Goal: Task Accomplishment & Management: Use online tool/utility

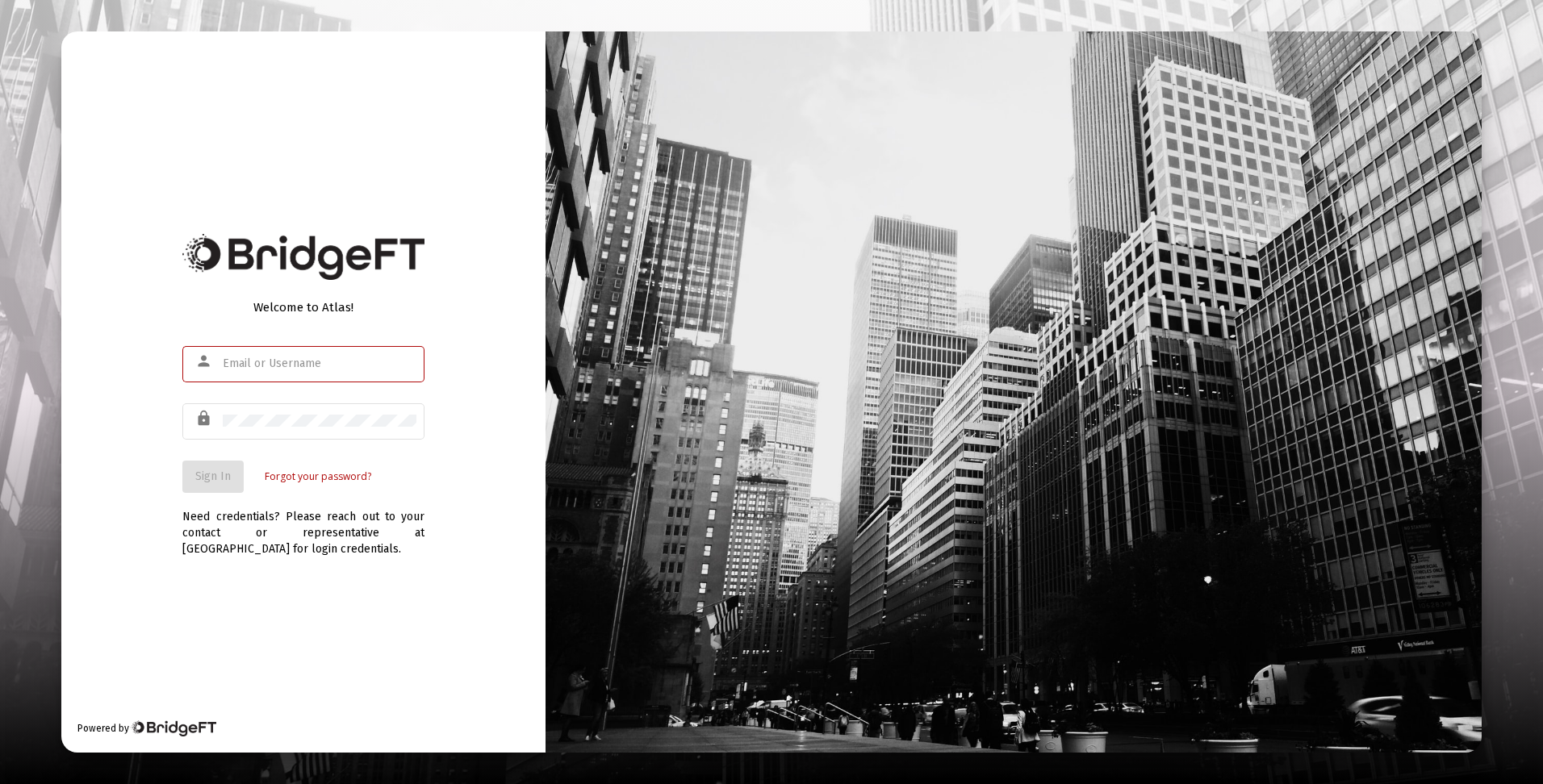
click at [287, 356] on div at bounding box center [319, 363] width 193 height 40
click at [287, 365] on input "text" at bounding box center [319, 364] width 193 height 13
type input "[EMAIL_ADDRESS][DOMAIN_NAME]"
click at [234, 479] on button "Sign In" at bounding box center [213, 476] width 61 height 32
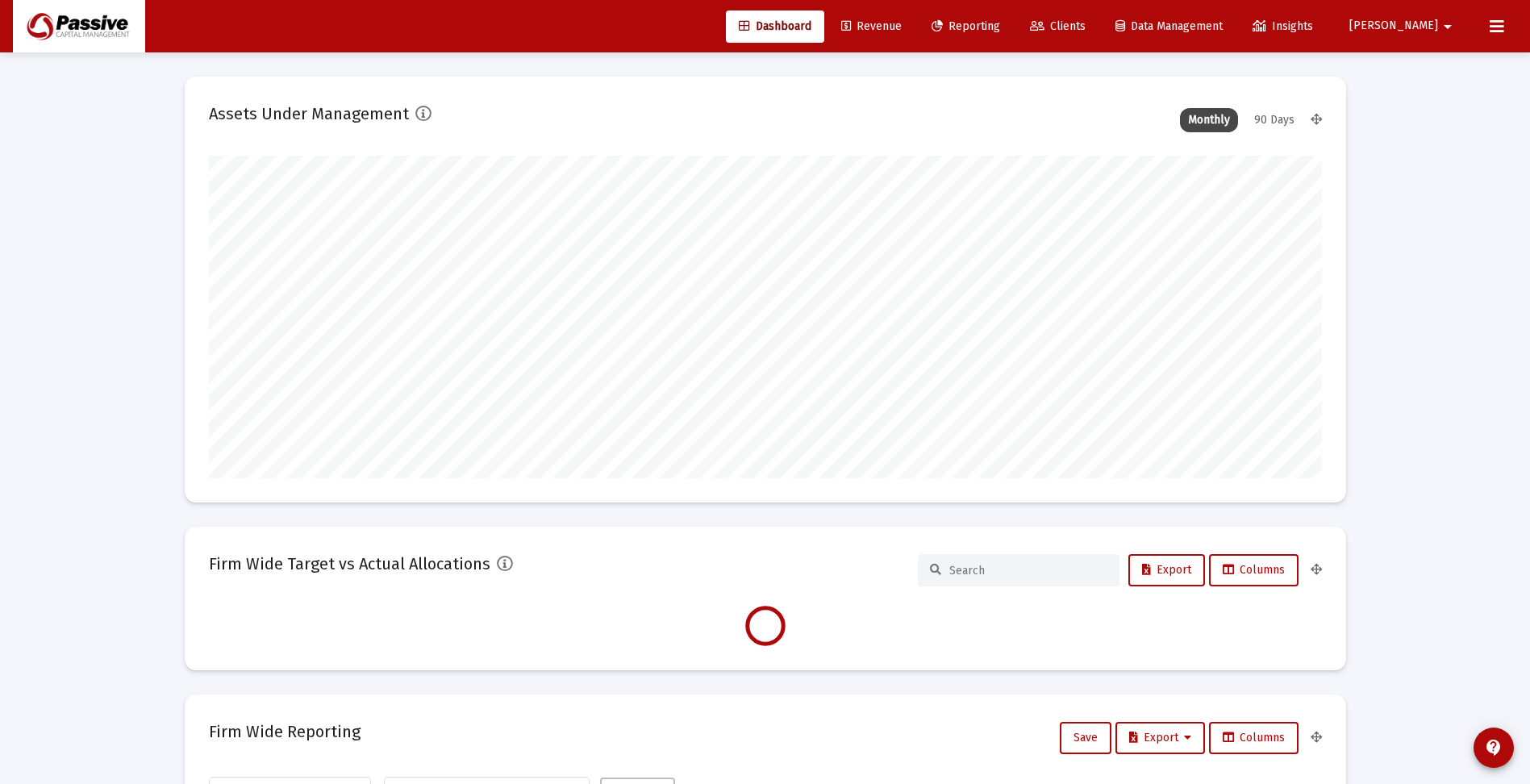
scroll to position [323, 600]
type input "[DATE]"
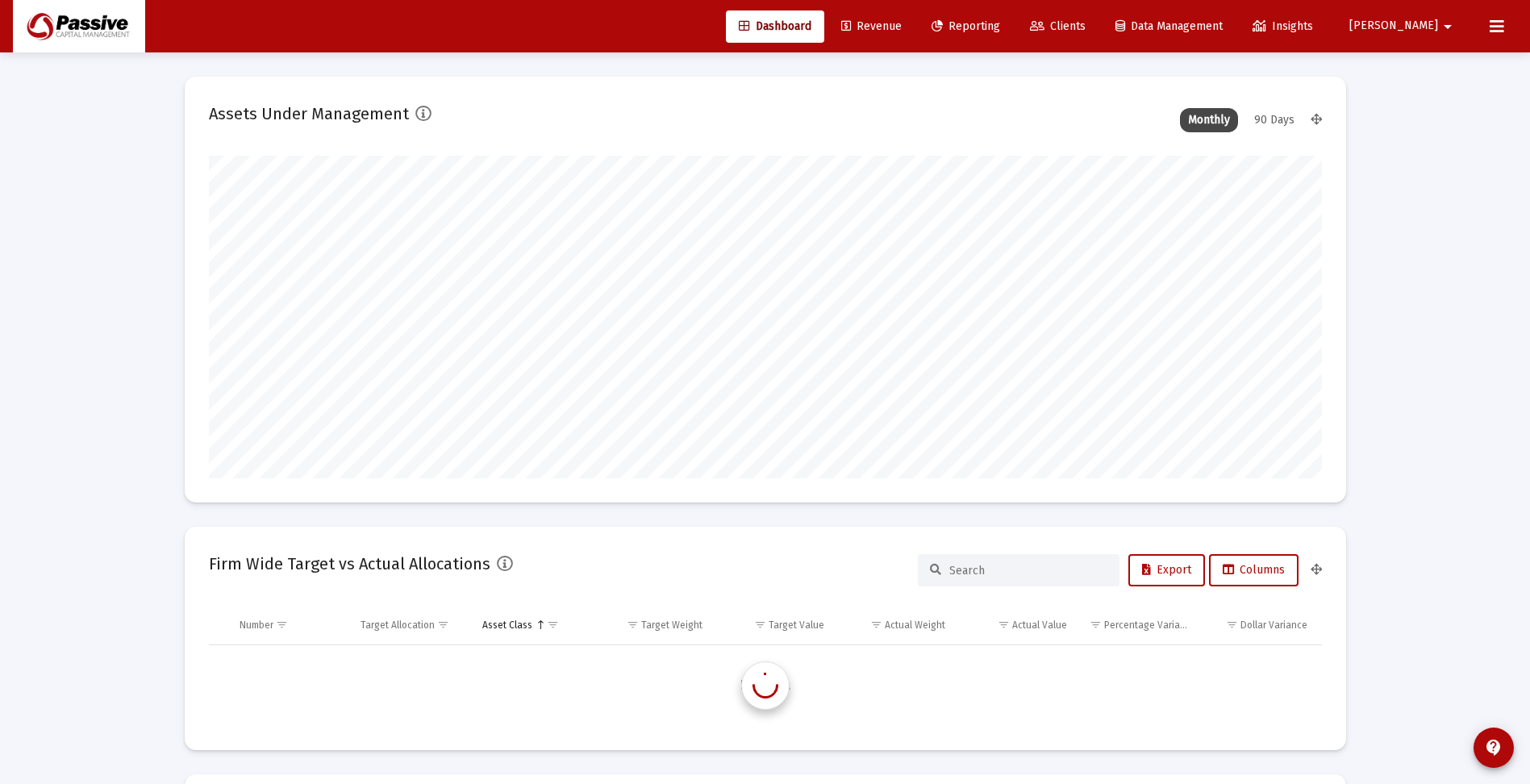
scroll to position [774, 0]
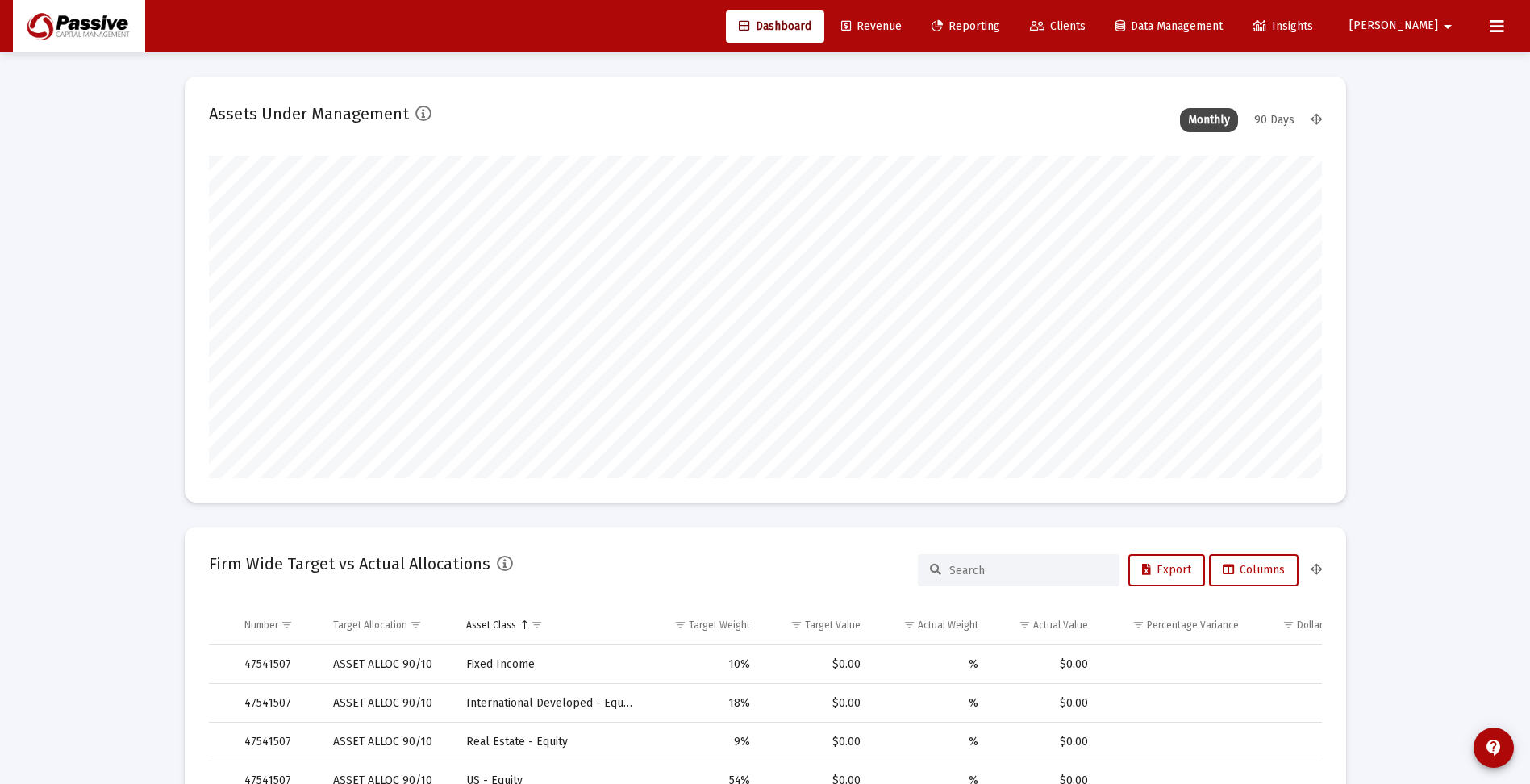
click at [1000, 21] on span "Reporting" at bounding box center [966, 26] width 68 height 13
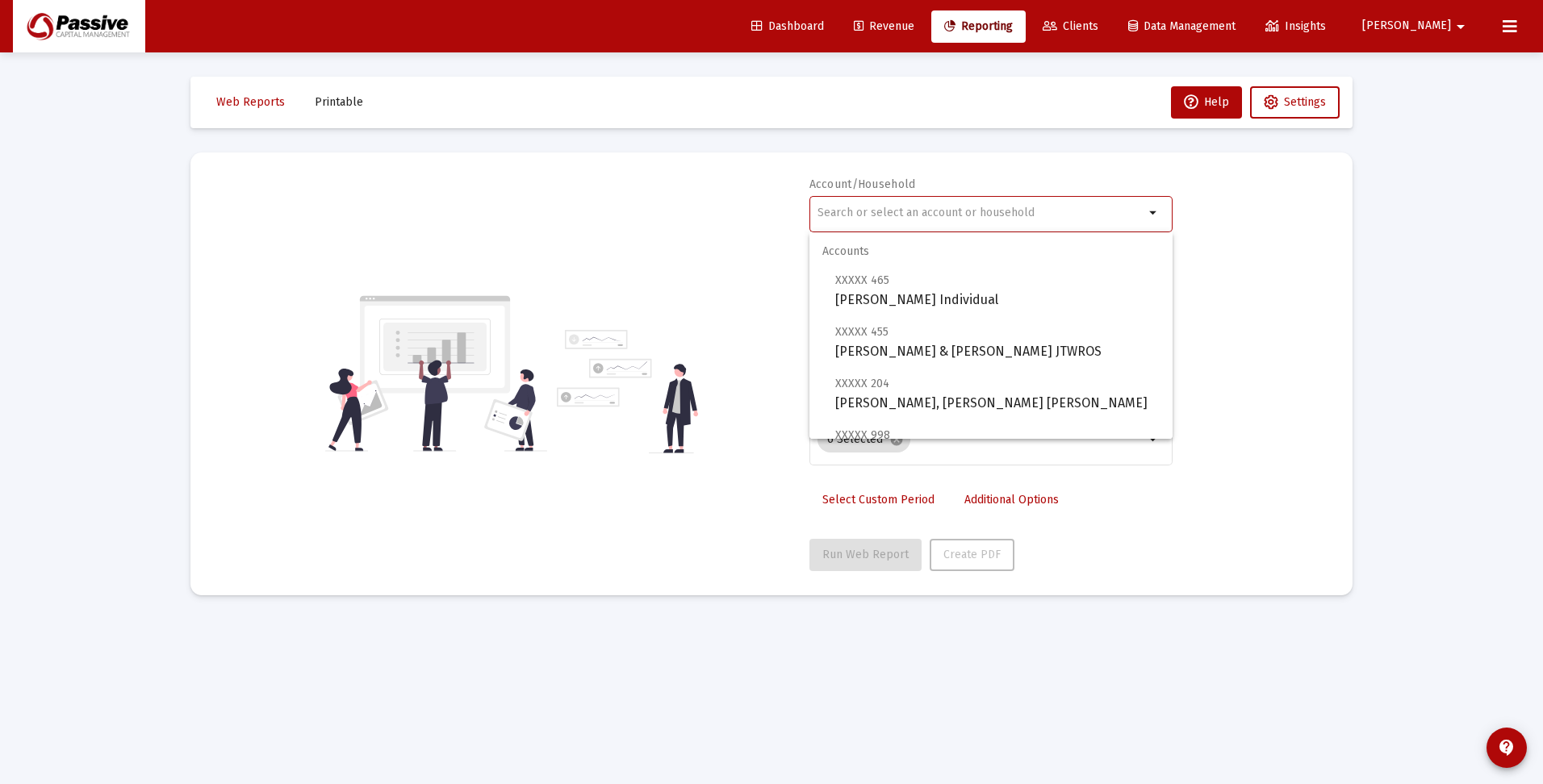
click at [988, 209] on input "text" at bounding box center [980, 213] width 327 height 13
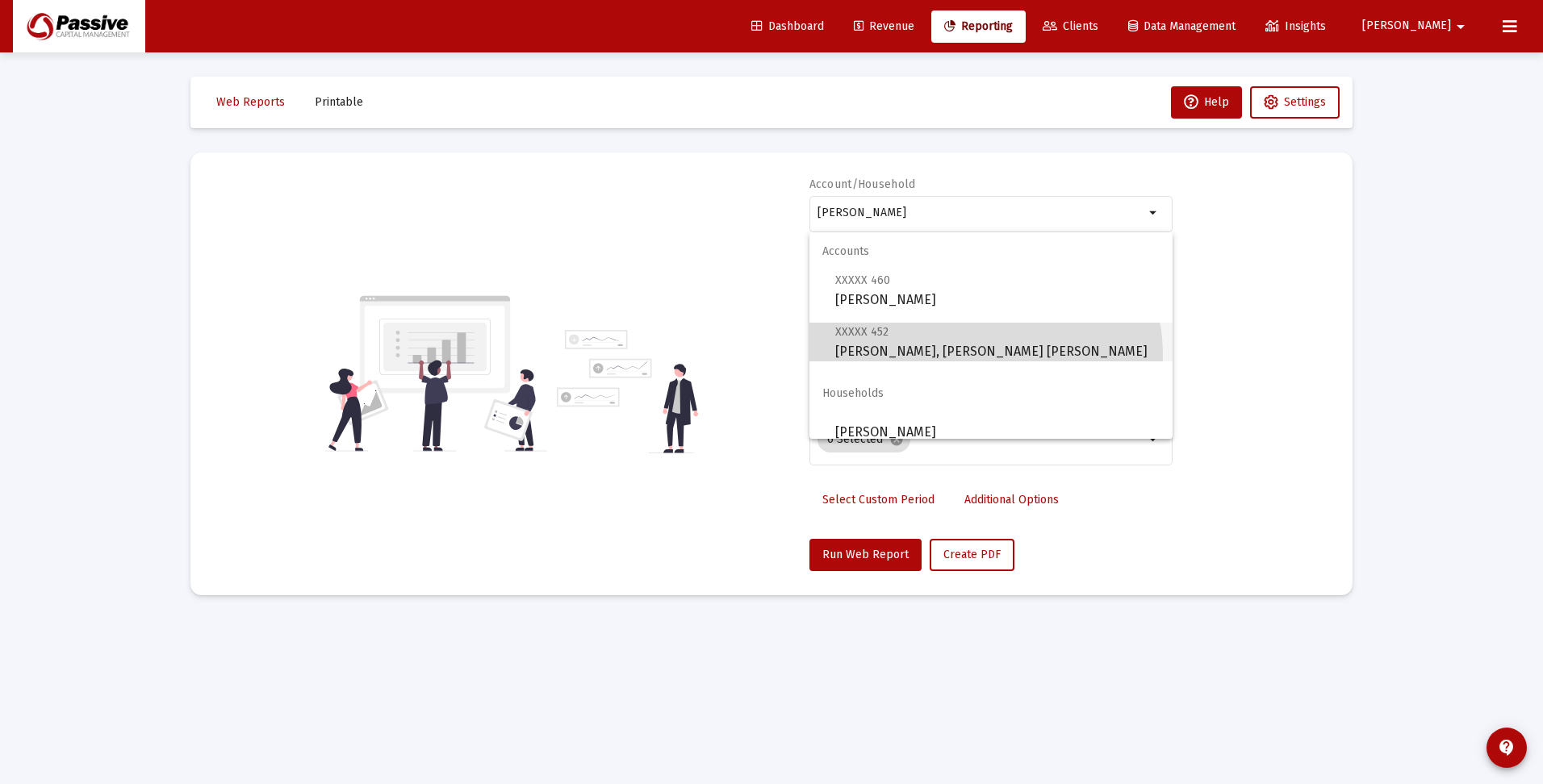
click at [979, 355] on span "XXXXX 452 [PERSON_NAME], [PERSON_NAME] [PERSON_NAME]" at bounding box center [997, 341] width 325 height 40
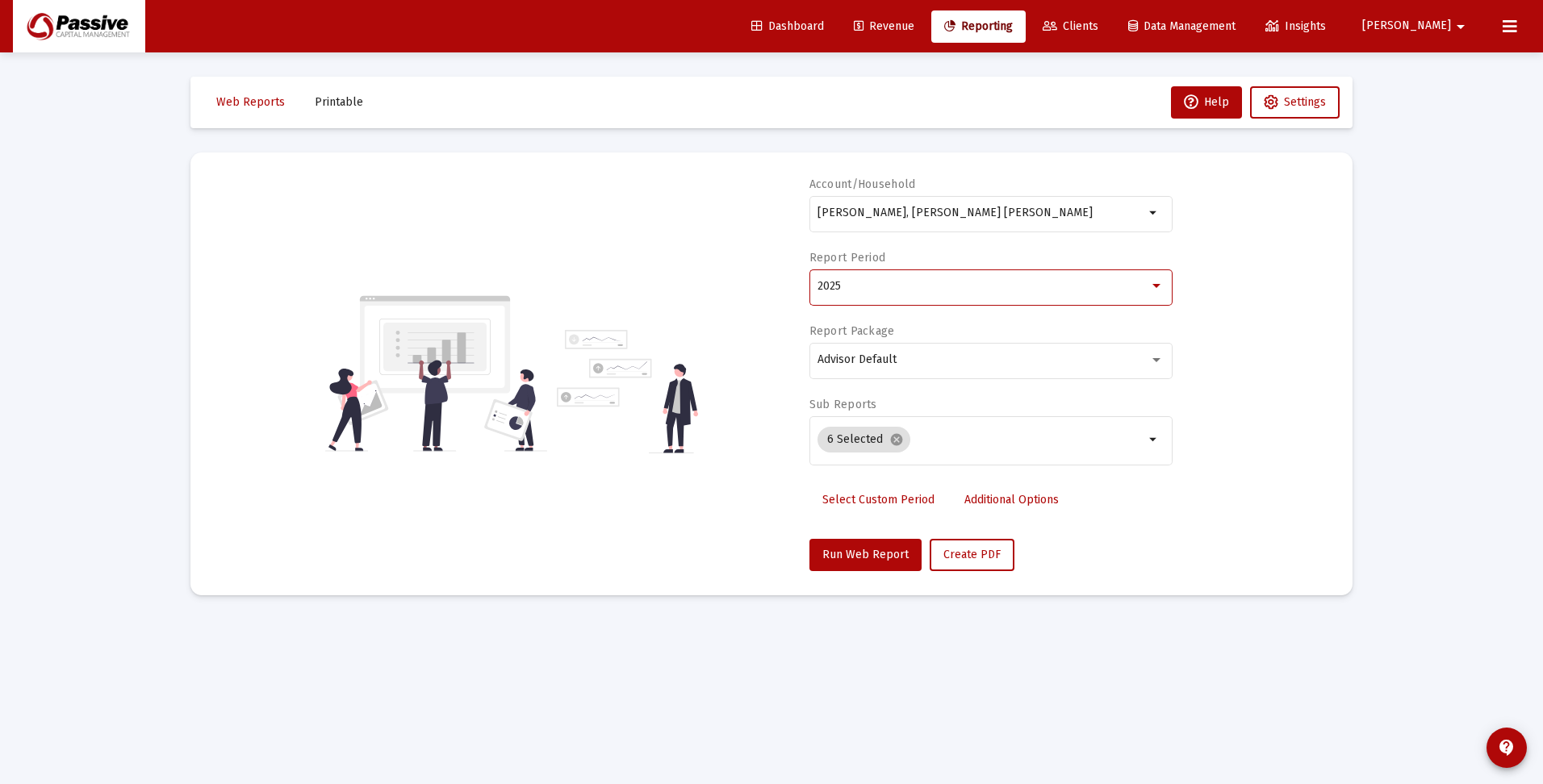
click at [924, 292] on div "2025" at bounding box center [983, 286] width 332 height 13
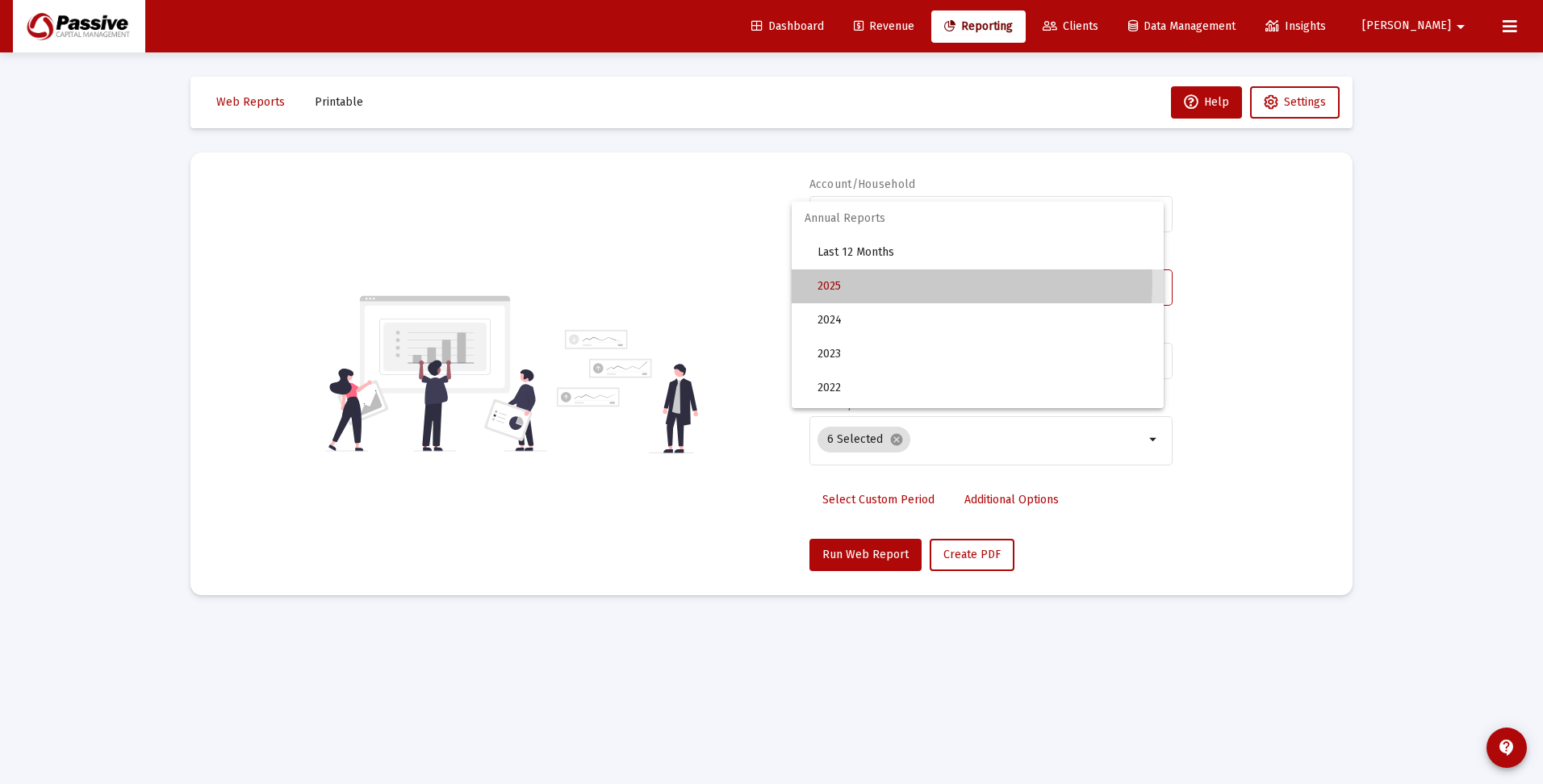
click at [897, 282] on span "2025" at bounding box center [984, 286] width 334 height 34
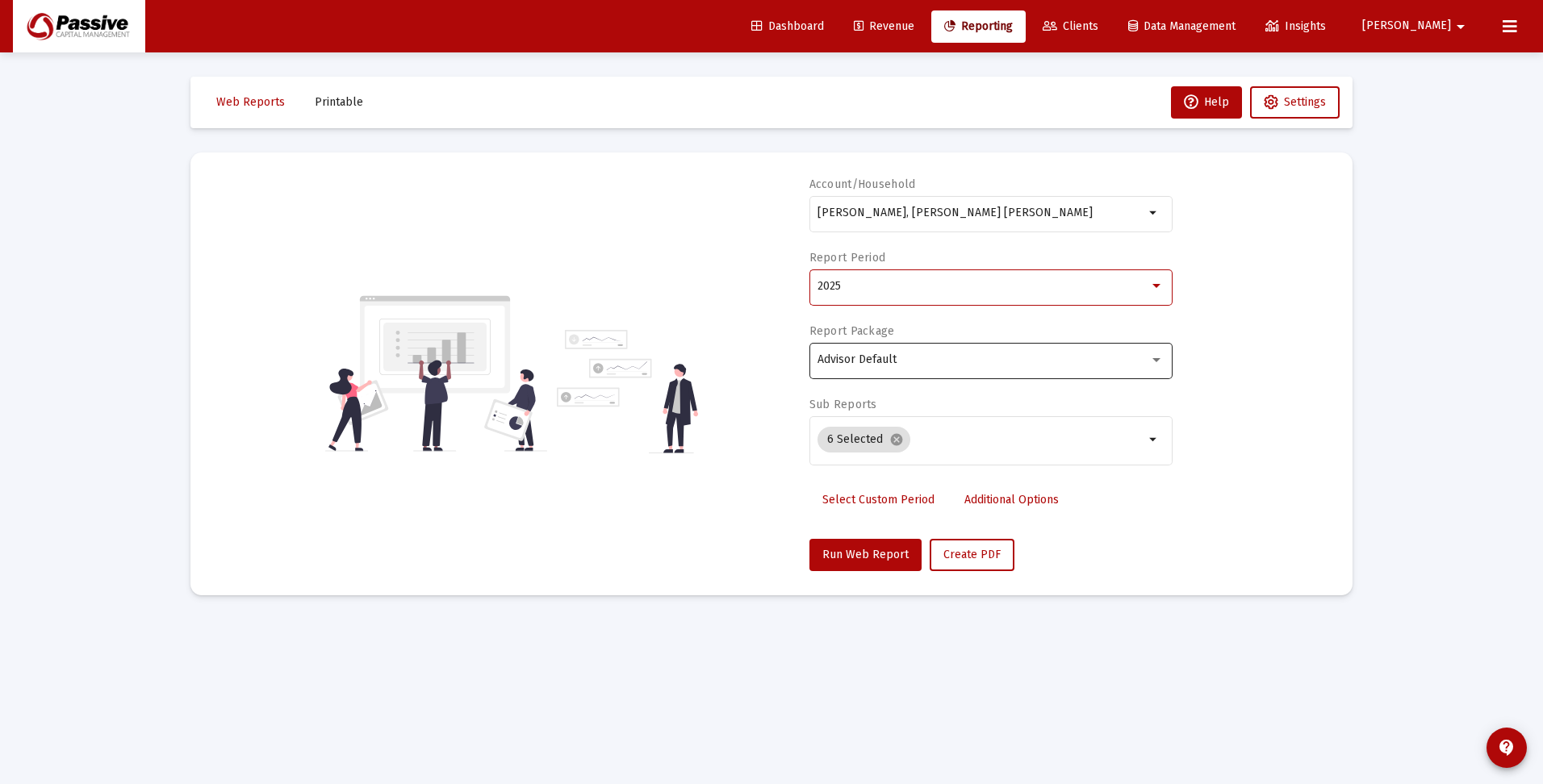
click at [887, 360] on span "Advisor Default" at bounding box center [856, 358] width 79 height 13
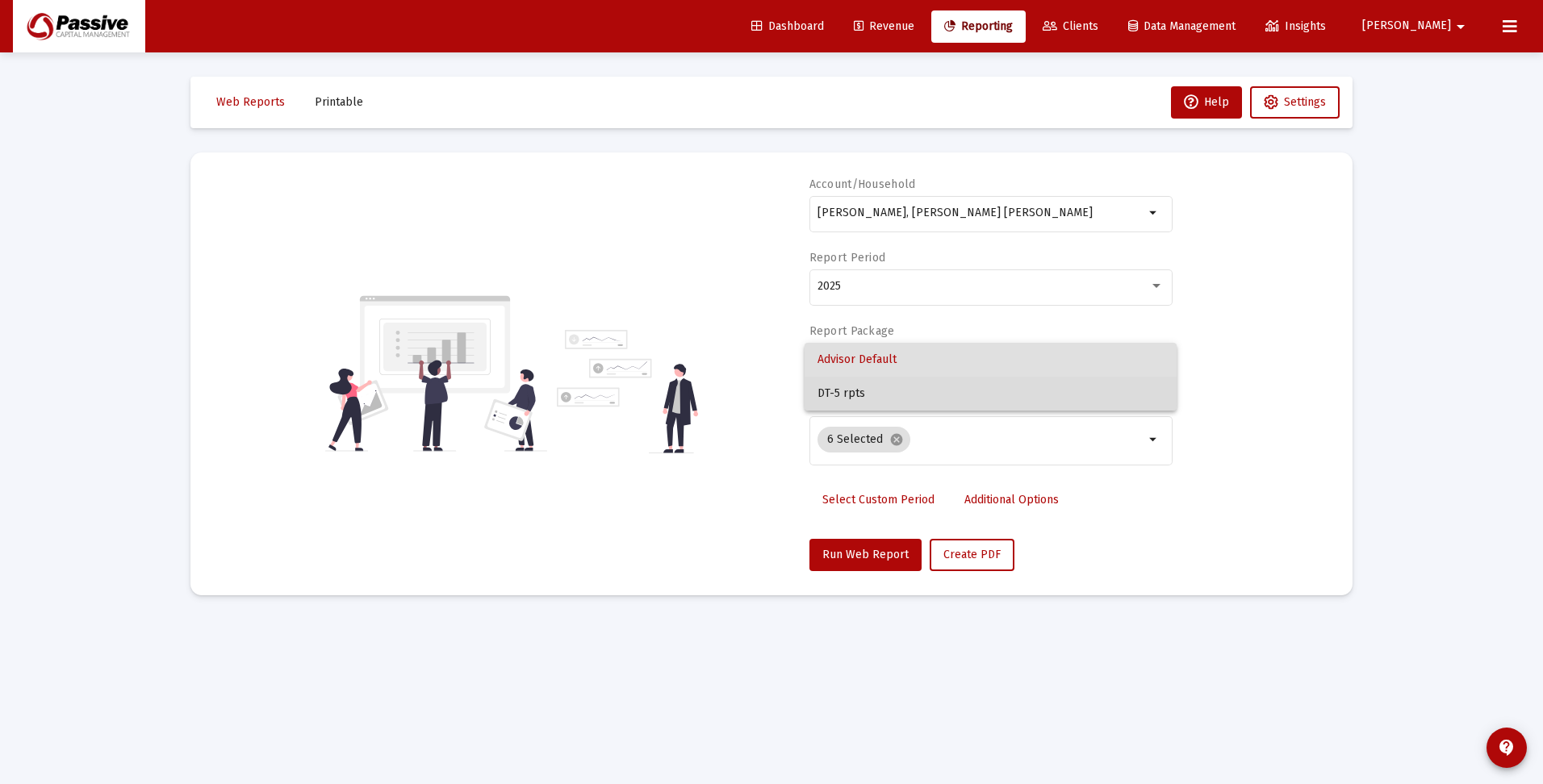
click at [890, 390] on span "DT-5 rpts" at bounding box center [990, 394] width 346 height 34
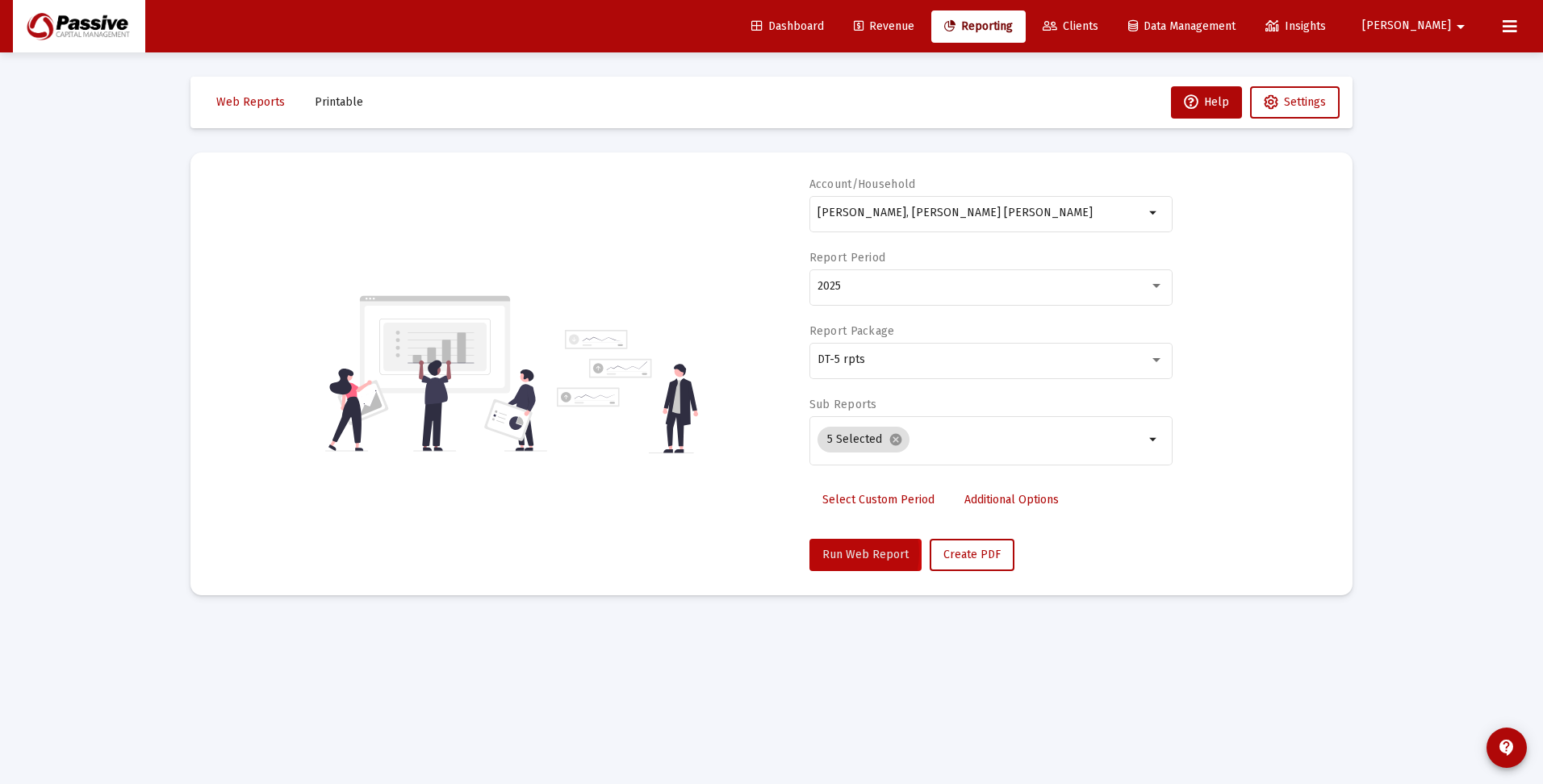
click at [837, 553] on span "Run Web Report" at bounding box center [865, 554] width 86 height 13
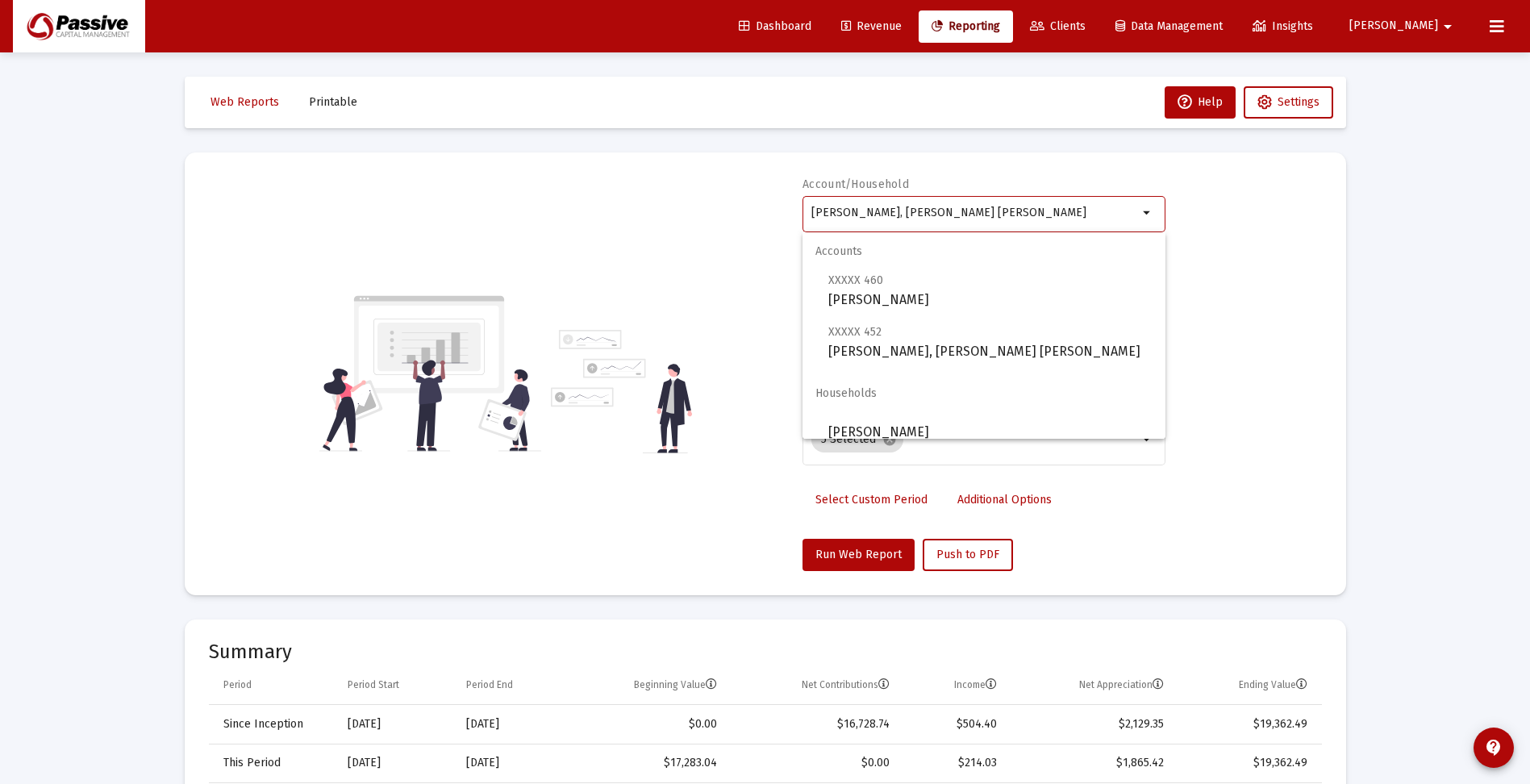
click at [932, 218] on input "[PERSON_NAME], [PERSON_NAME] [PERSON_NAME]" at bounding box center [975, 213] width 326 height 13
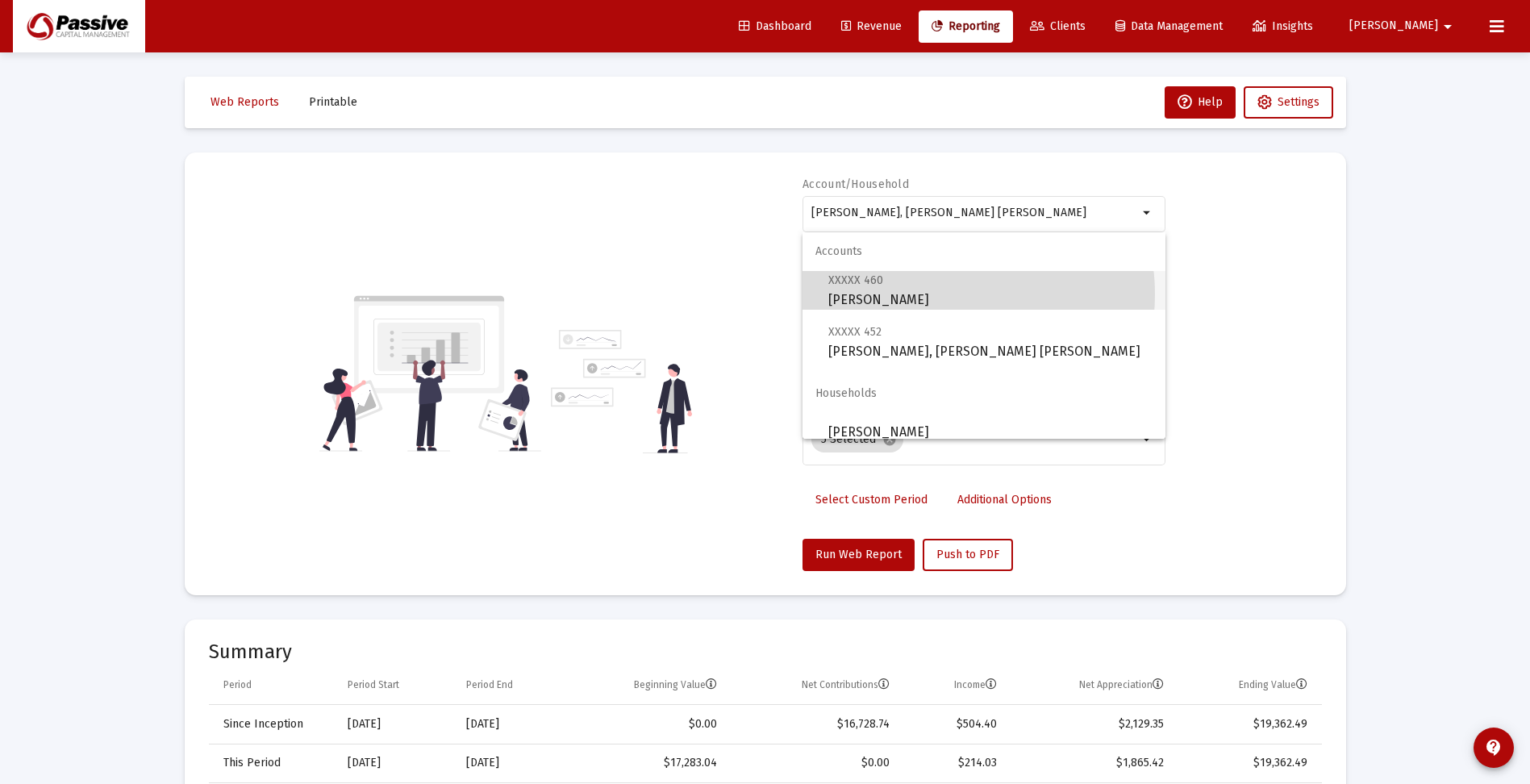
click at [940, 294] on span "XXXXX 460 [PERSON_NAME]" at bounding box center [991, 290] width 325 height 40
type input "[PERSON_NAME]"
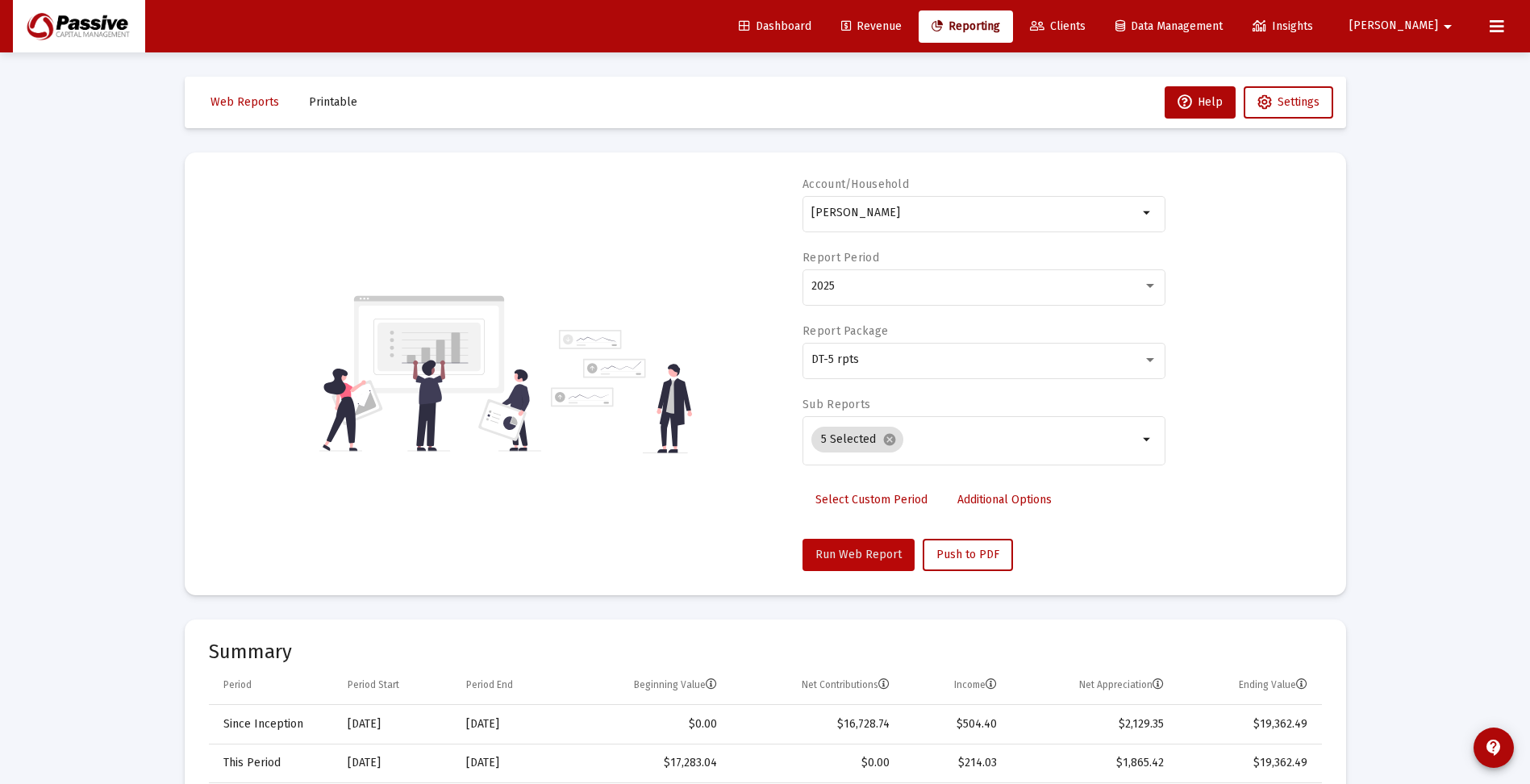
click at [868, 556] on span "Run Web Report" at bounding box center [859, 554] width 86 height 13
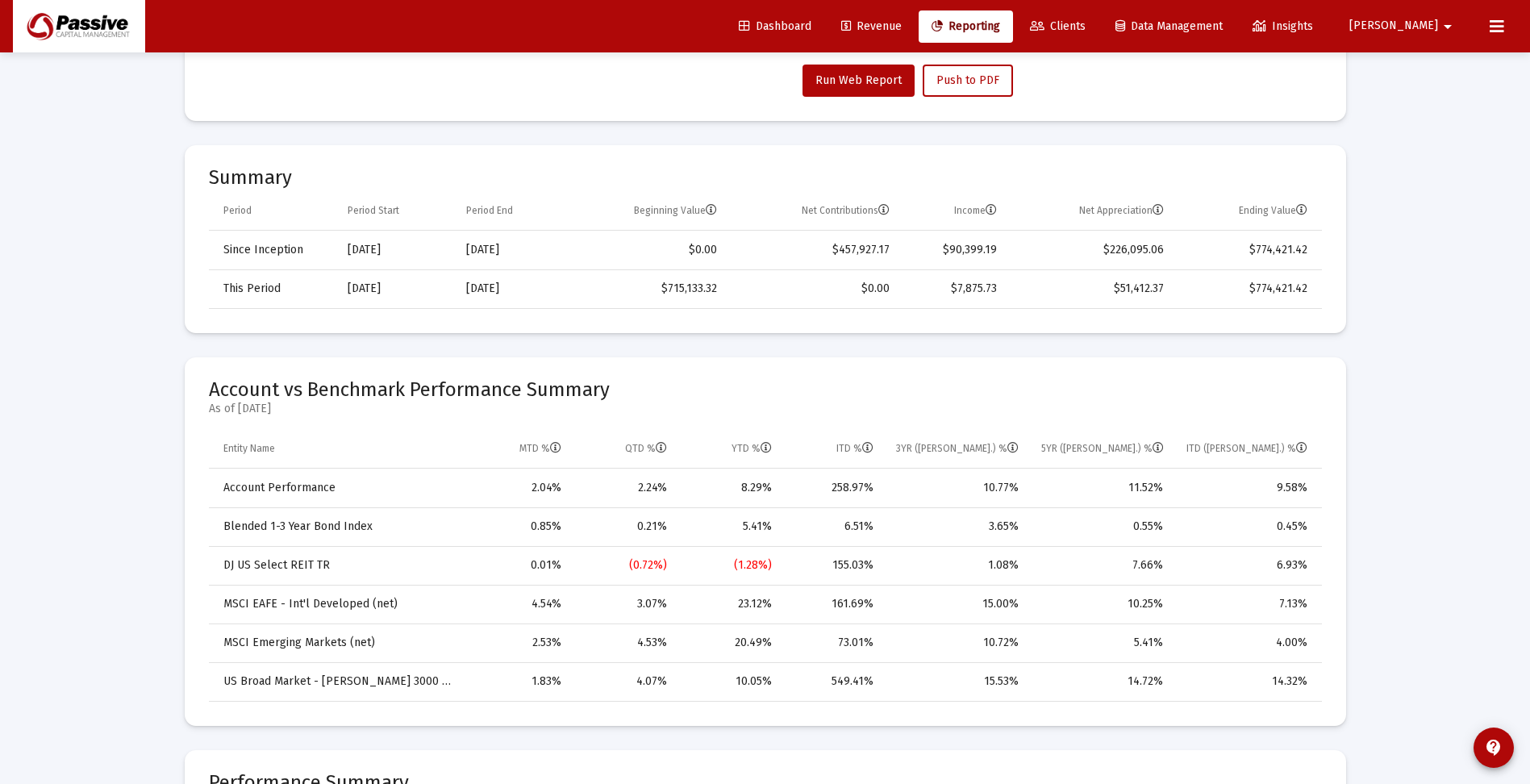
scroll to position [565, 0]
